Goal: Find specific page/section: Find specific page/section

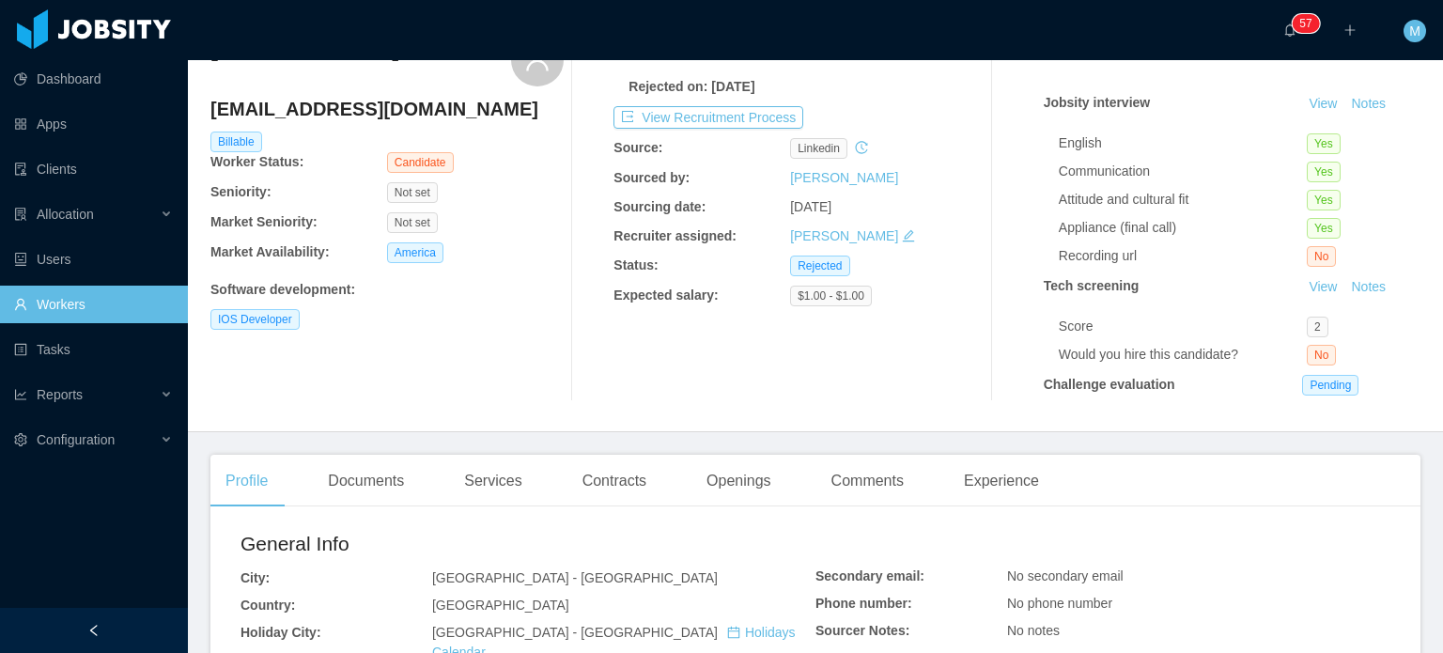
scroll to position [98, 0]
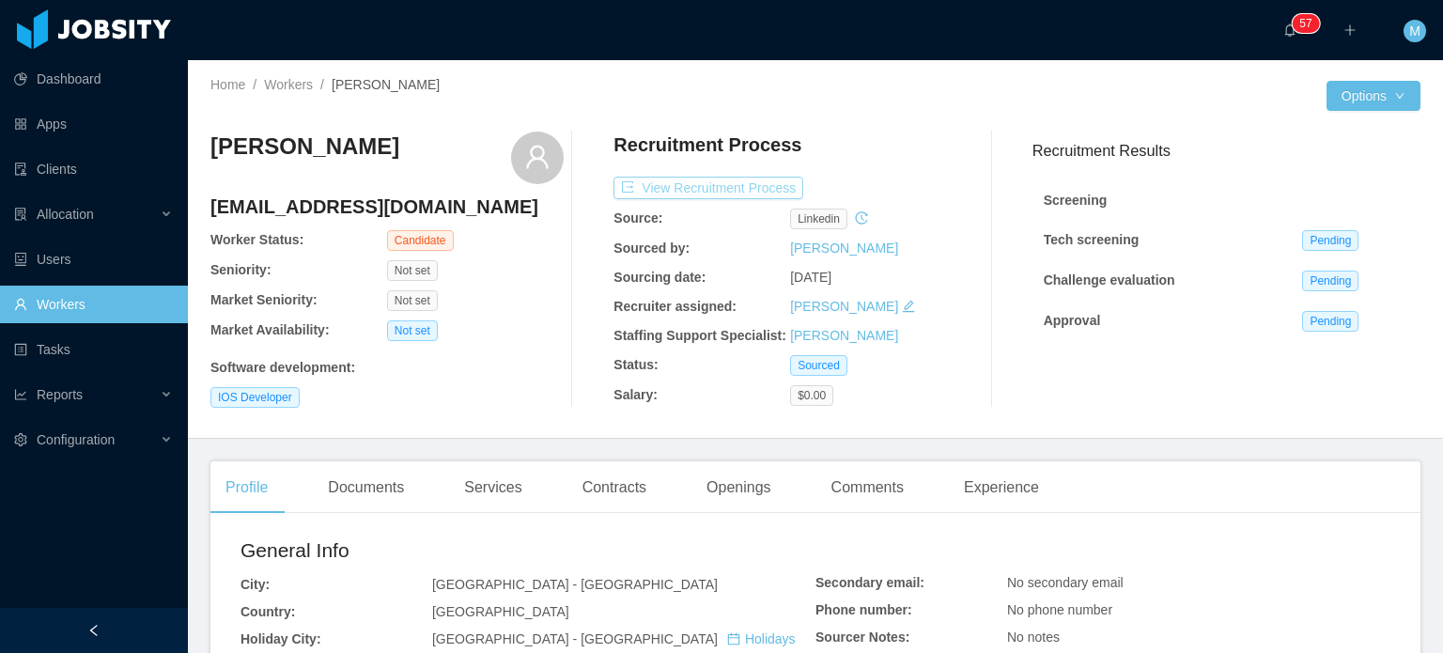
click at [732, 177] on button "View Recruitment Process" at bounding box center [708, 188] width 190 height 23
